Goal: Understand process/instructions: Learn how to perform a task or action

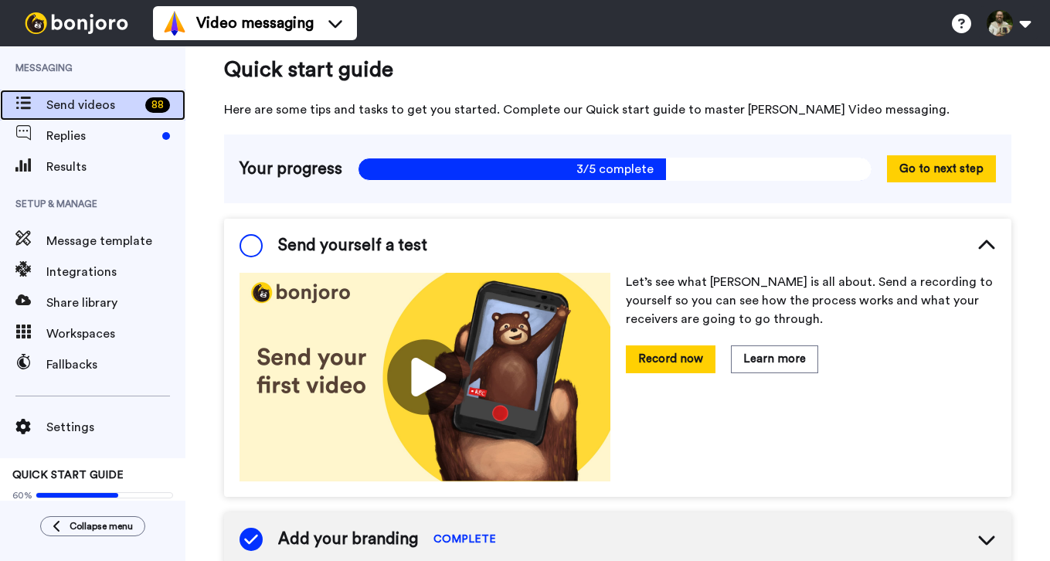
click at [100, 111] on span "Send videos" at bounding box center [92, 105] width 93 height 19
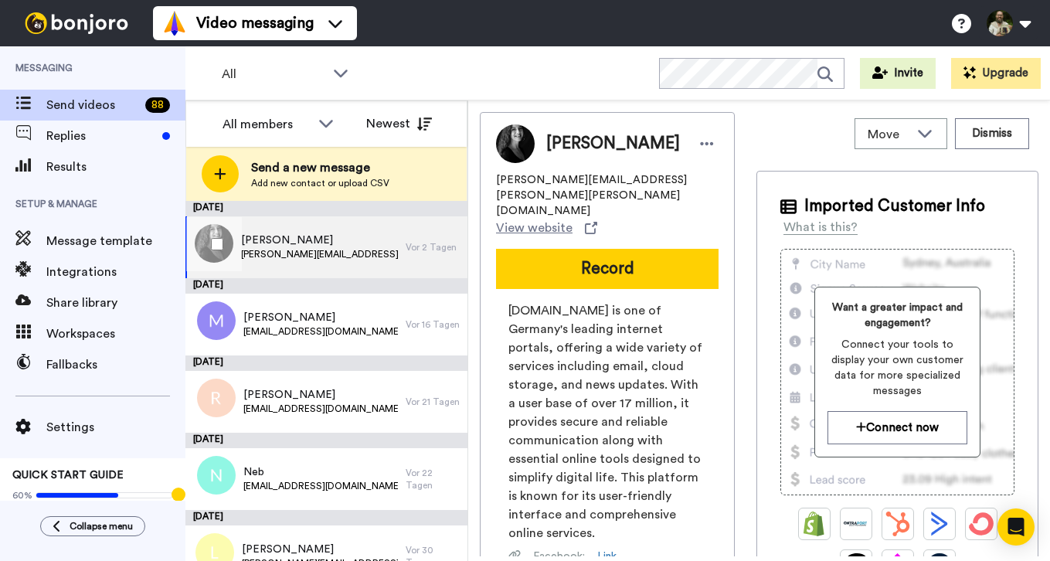
click at [359, 233] on span "[PERSON_NAME]" at bounding box center [319, 240] width 157 height 15
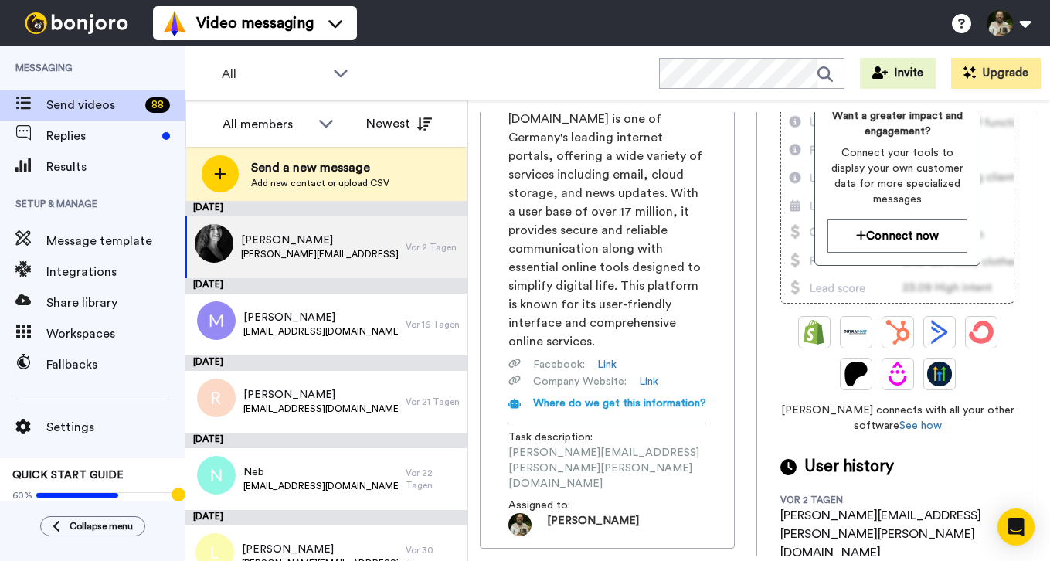
scroll to position [253, 0]
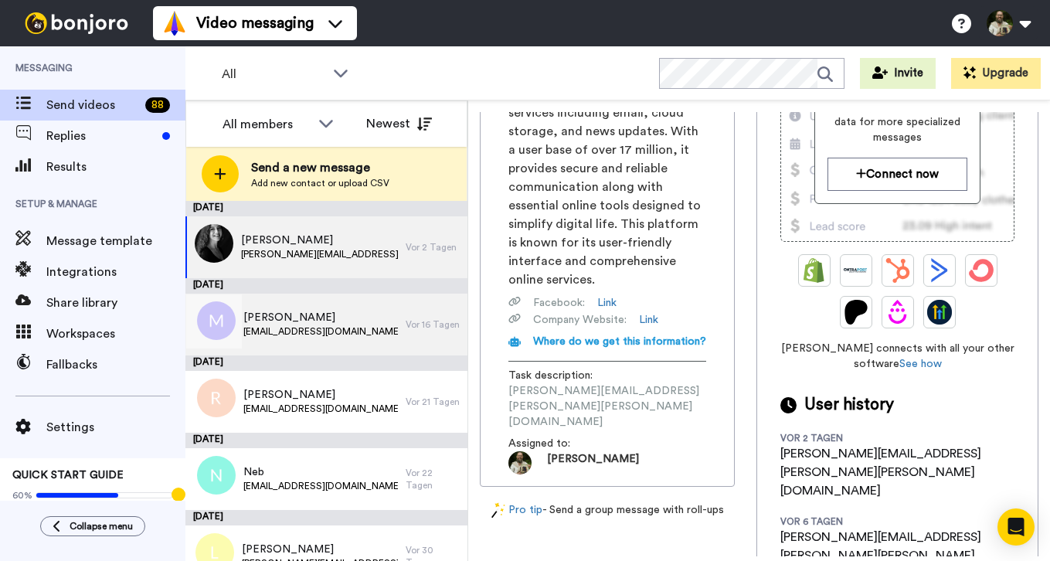
click at [372, 328] on span "[EMAIL_ADDRESS][DOMAIN_NAME]" at bounding box center [320, 331] width 155 height 12
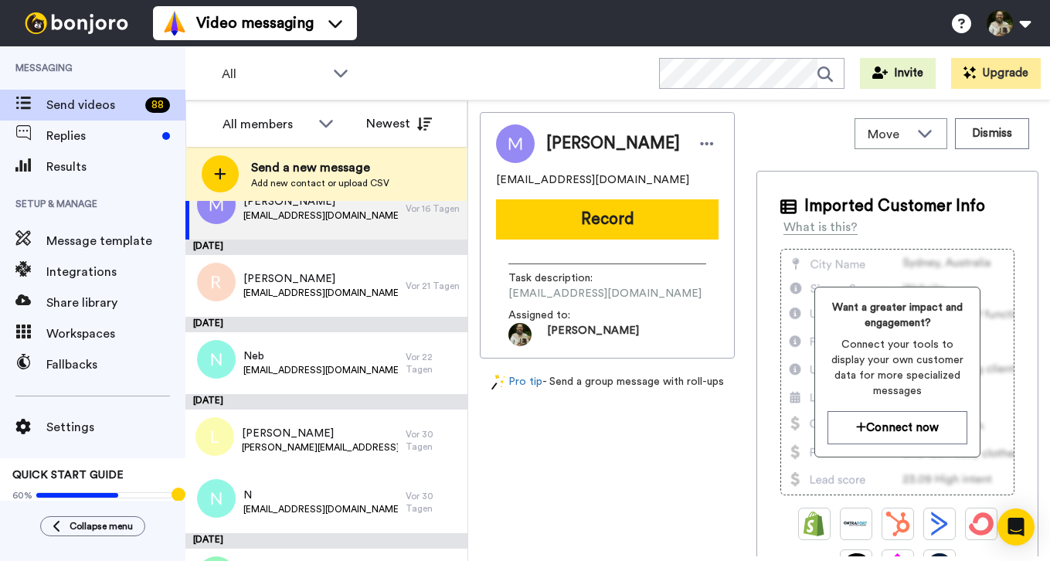
scroll to position [117, 0]
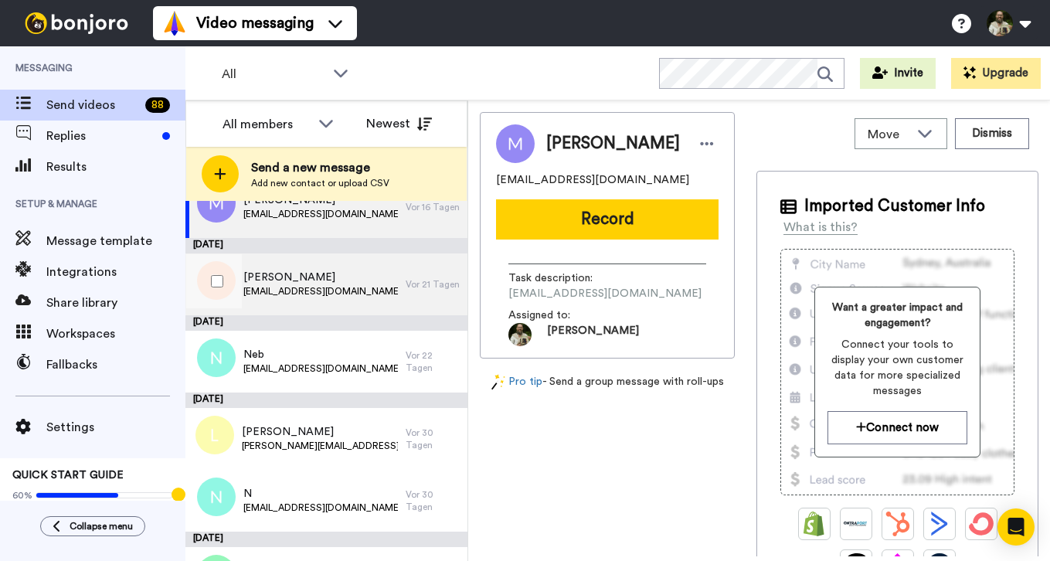
click at [359, 300] on div "Richter lydiarichter@gmx.net" at bounding box center [295, 284] width 220 height 62
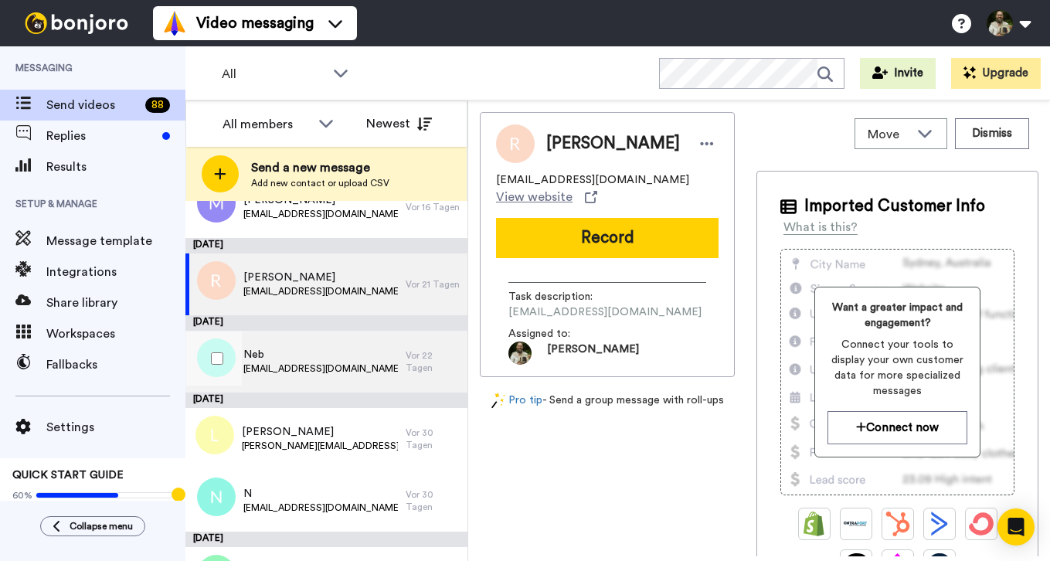
click at [368, 356] on div "Neb verenaneb@gmail.com" at bounding box center [295, 362] width 220 height 62
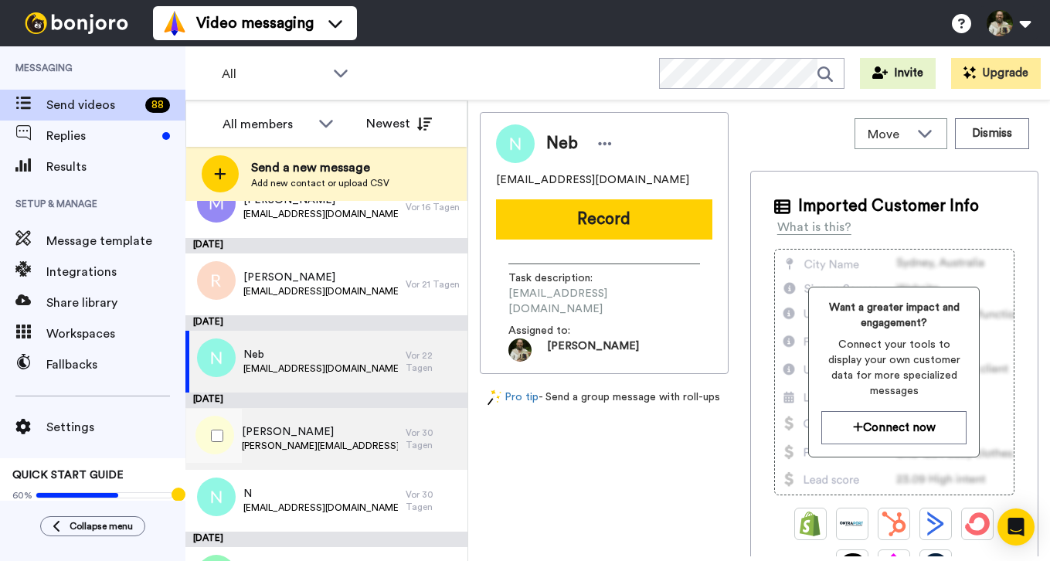
click at [359, 435] on span "[PERSON_NAME]" at bounding box center [320, 431] width 156 height 15
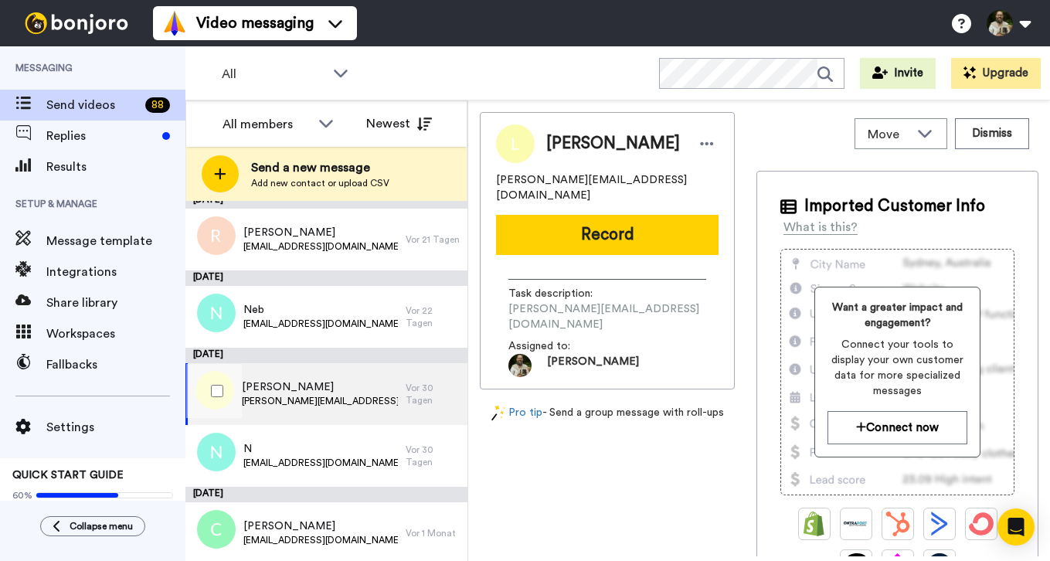
scroll to position [163, 0]
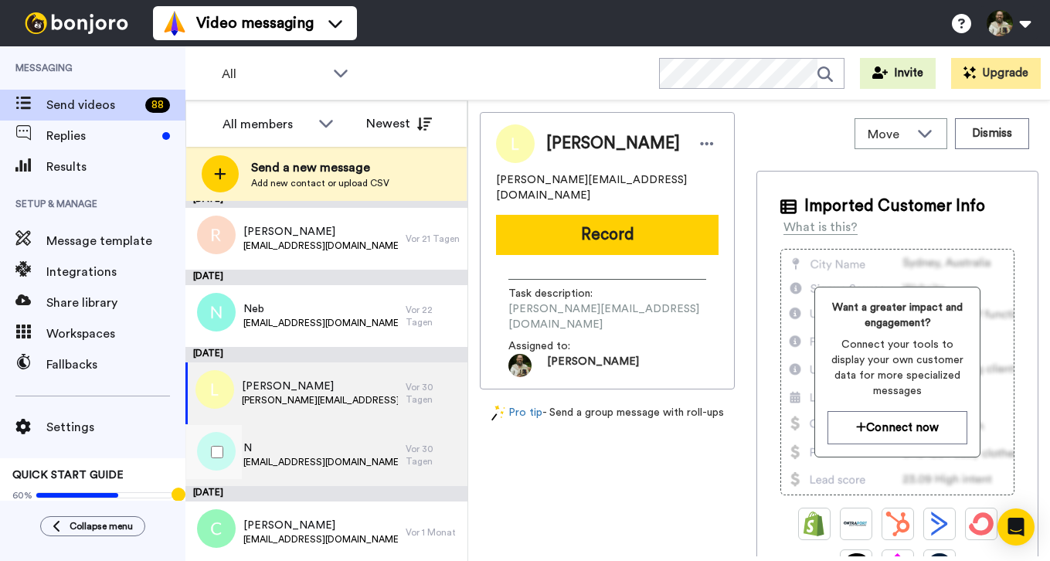
click at [349, 441] on div "N ojas314@yahoo.com" at bounding box center [295, 455] width 220 height 62
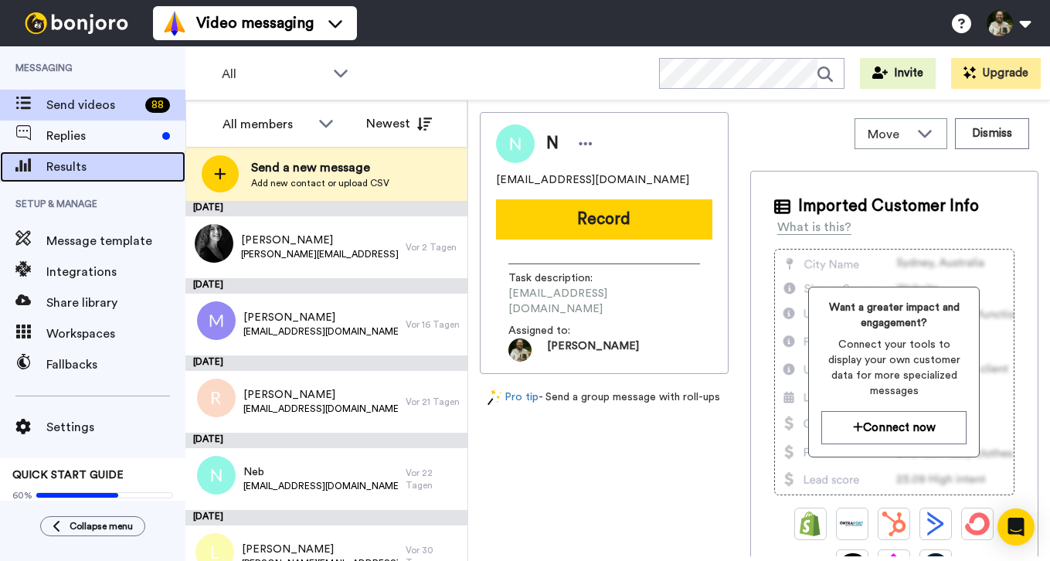
click at [128, 155] on div "Results" at bounding box center [92, 166] width 185 height 31
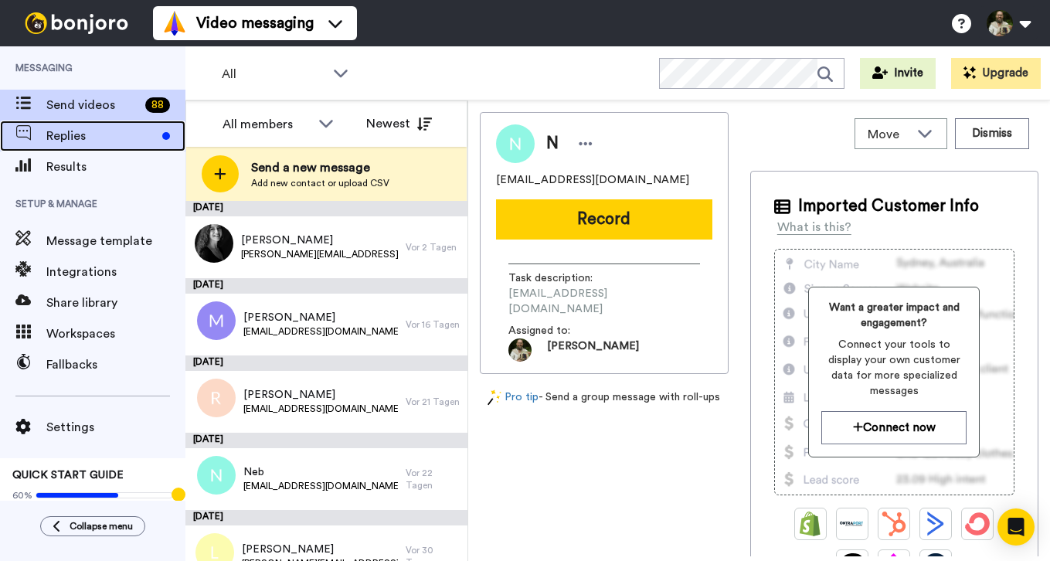
click at [122, 141] on span "Replies" at bounding box center [101, 136] width 110 height 19
